Goal: Navigation & Orientation: Find specific page/section

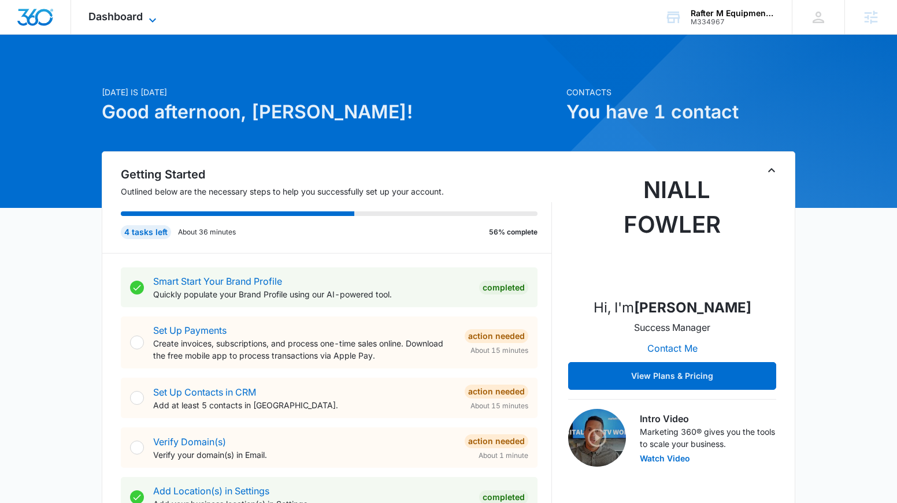
click at [104, 13] on span "Dashboard" at bounding box center [115, 16] width 54 height 12
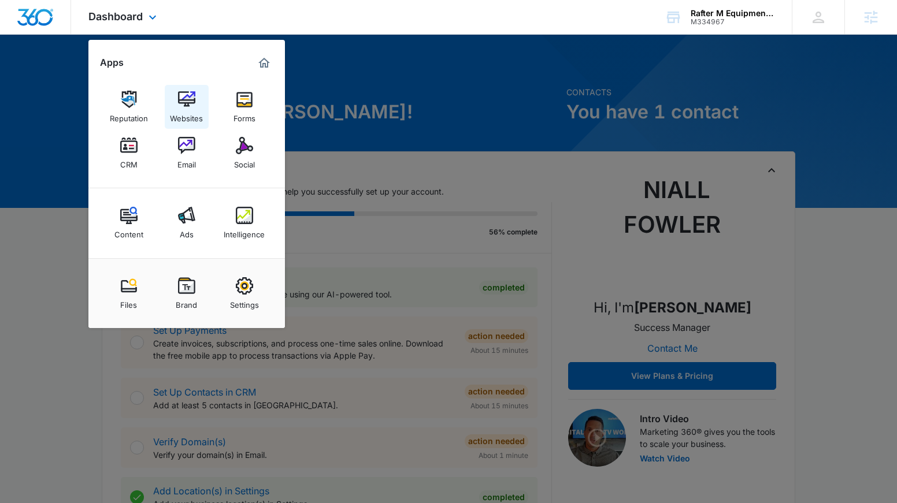
click at [190, 102] on img at bounding box center [186, 99] width 17 height 17
